Goal: Navigation & Orientation: Go to known website

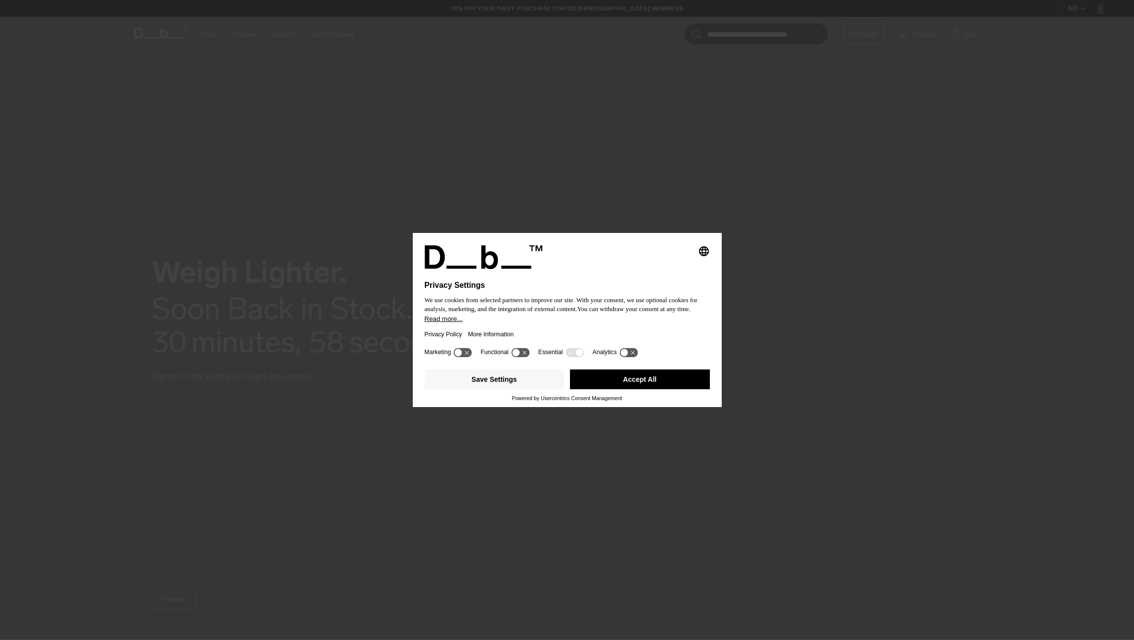
click at [649, 382] on button "Accept All" at bounding box center [640, 379] width 140 height 20
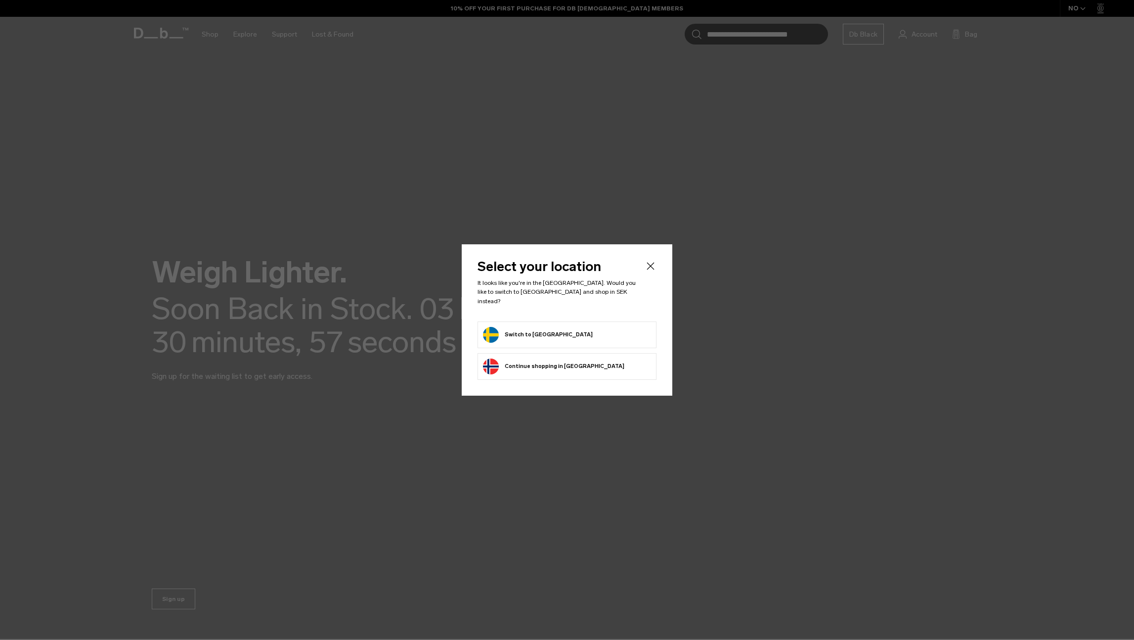
click at [529, 330] on button "Switch to [GEOGRAPHIC_DATA]" at bounding box center [538, 335] width 110 height 16
